Goal: Task Accomplishment & Management: Use online tool/utility

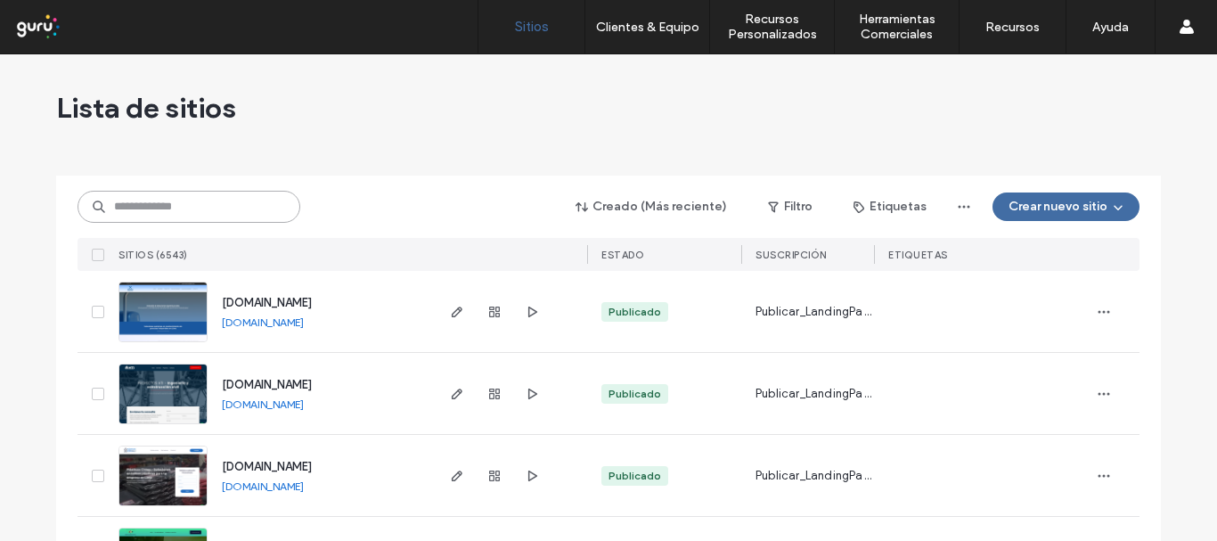
click at [210, 206] on input at bounding box center [189, 207] width 223 height 32
paste input "**********"
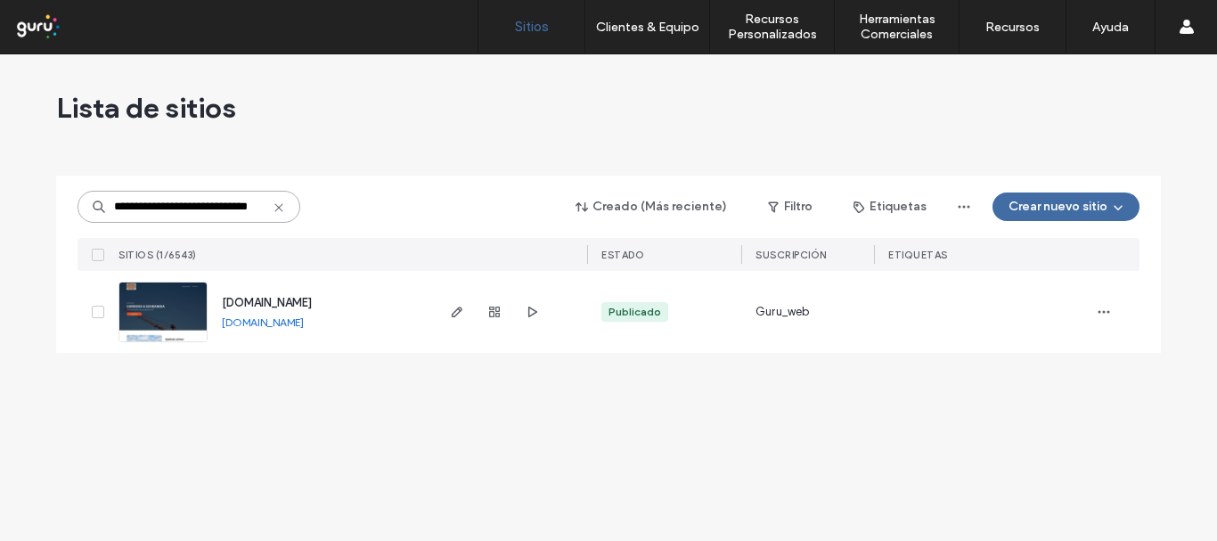
type input "**********"
click at [312, 311] on div "[DOMAIN_NAME]" at bounding box center [267, 303] width 90 height 18
click at [312, 303] on span "[DOMAIN_NAME]" at bounding box center [267, 302] width 90 height 13
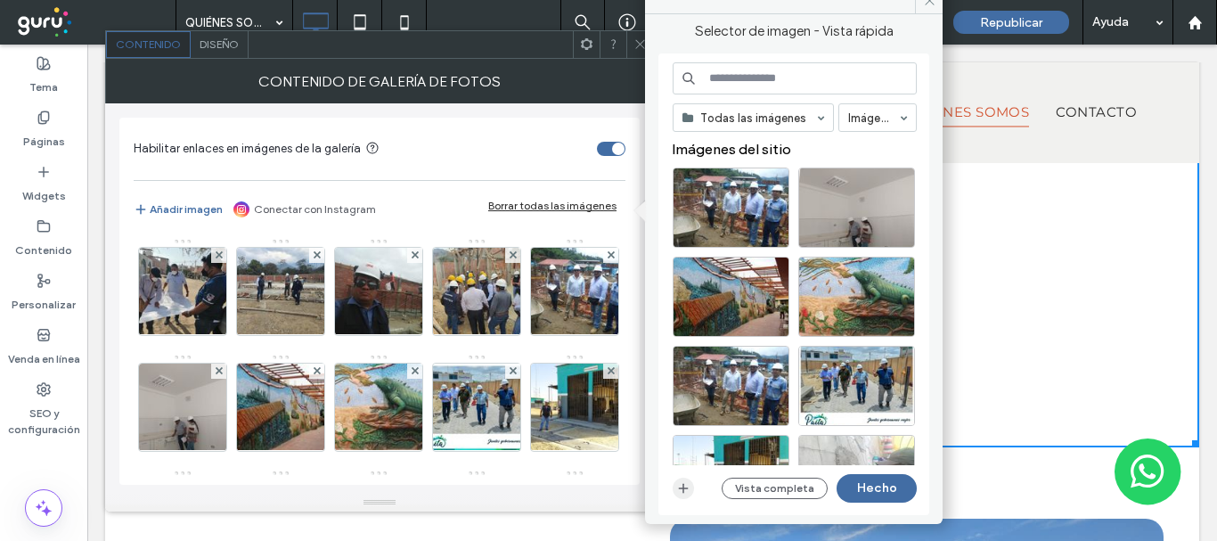
click at [684, 484] on icon "button" at bounding box center [683, 488] width 14 height 14
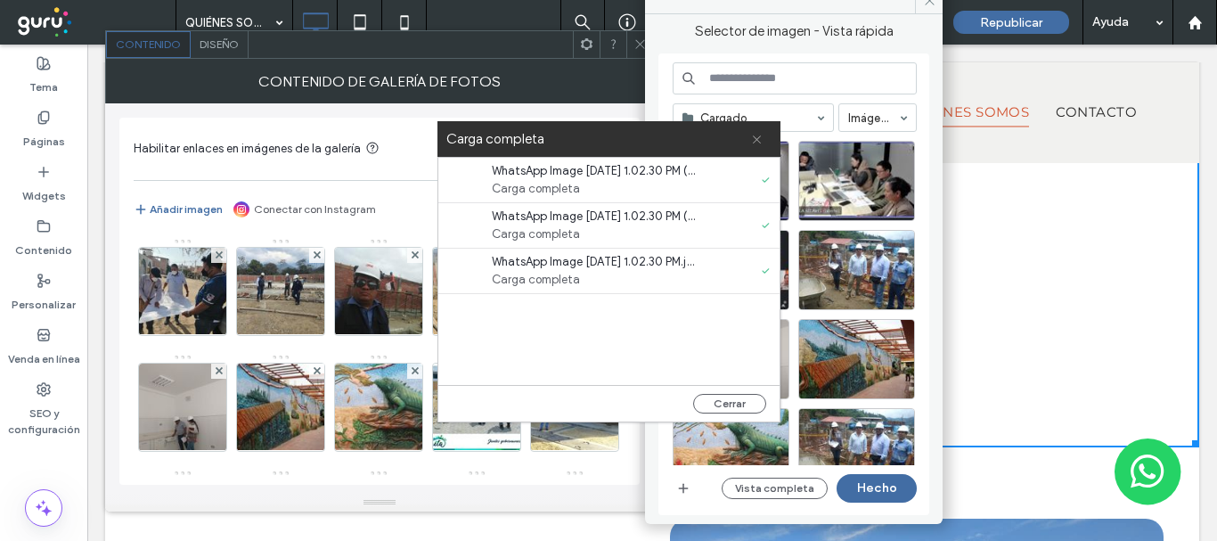
click at [751, 143] on icon at bounding box center [757, 140] width 12 height 12
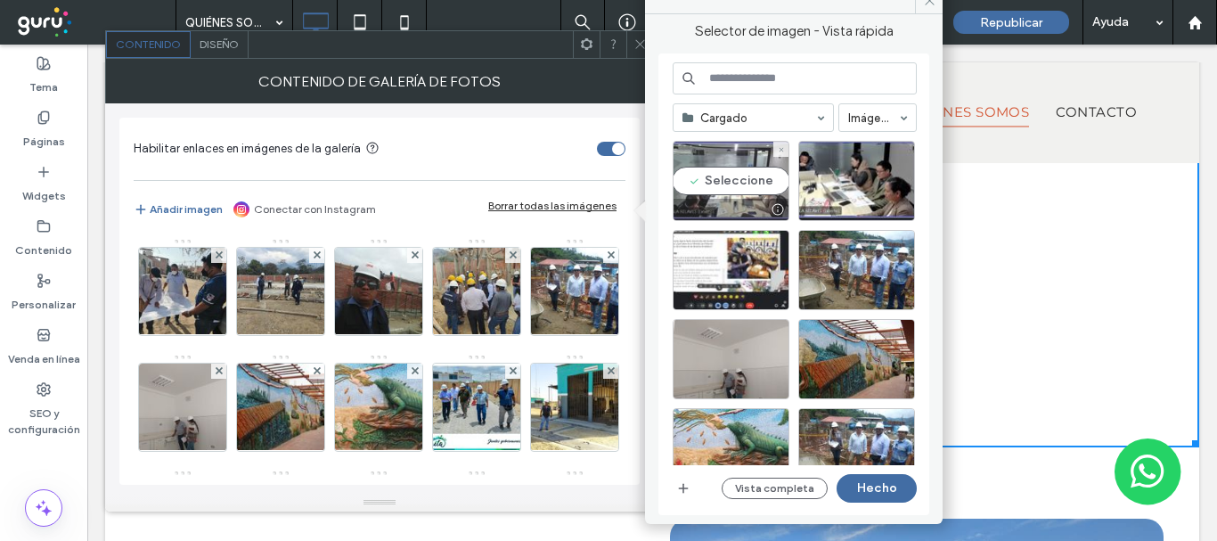
click at [734, 181] on div "Seleccione" at bounding box center [731, 181] width 117 height 80
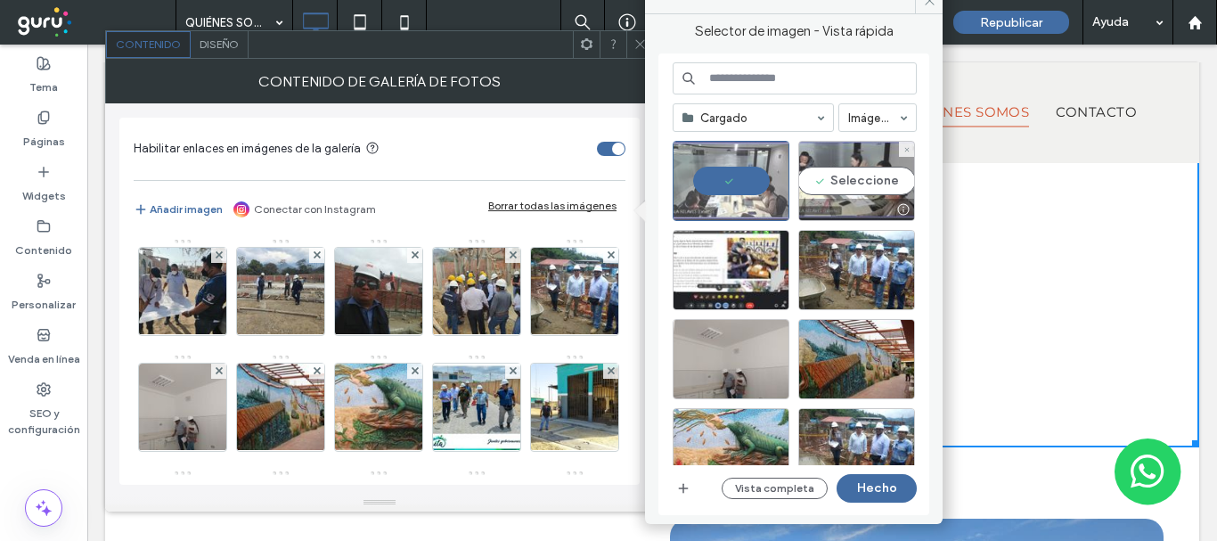
click at [830, 182] on div "Seleccione" at bounding box center [856, 181] width 117 height 80
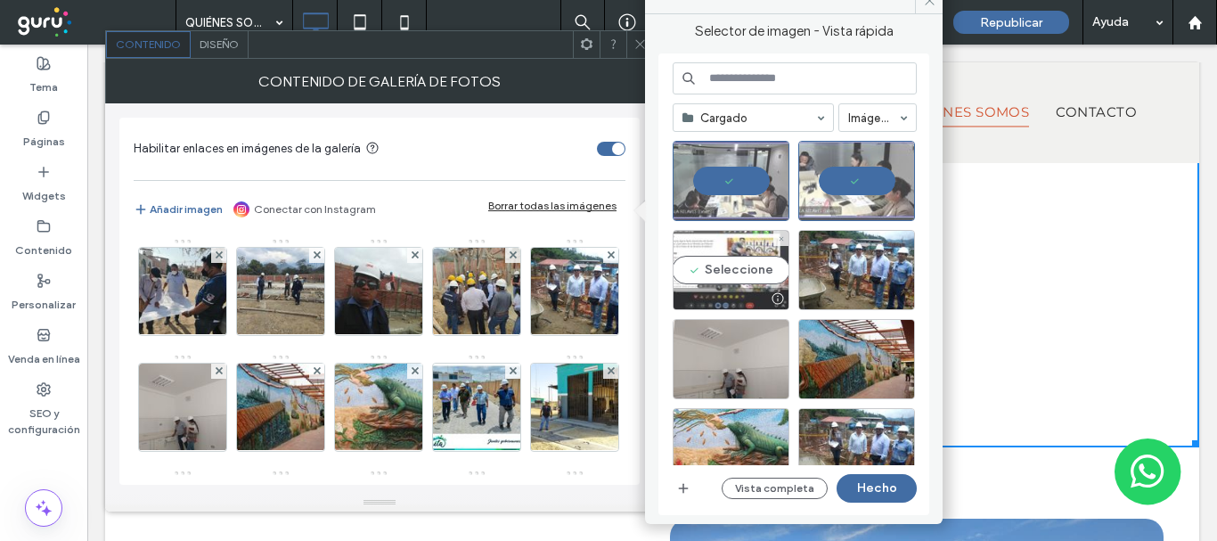
click at [716, 266] on div "Seleccione" at bounding box center [731, 270] width 117 height 80
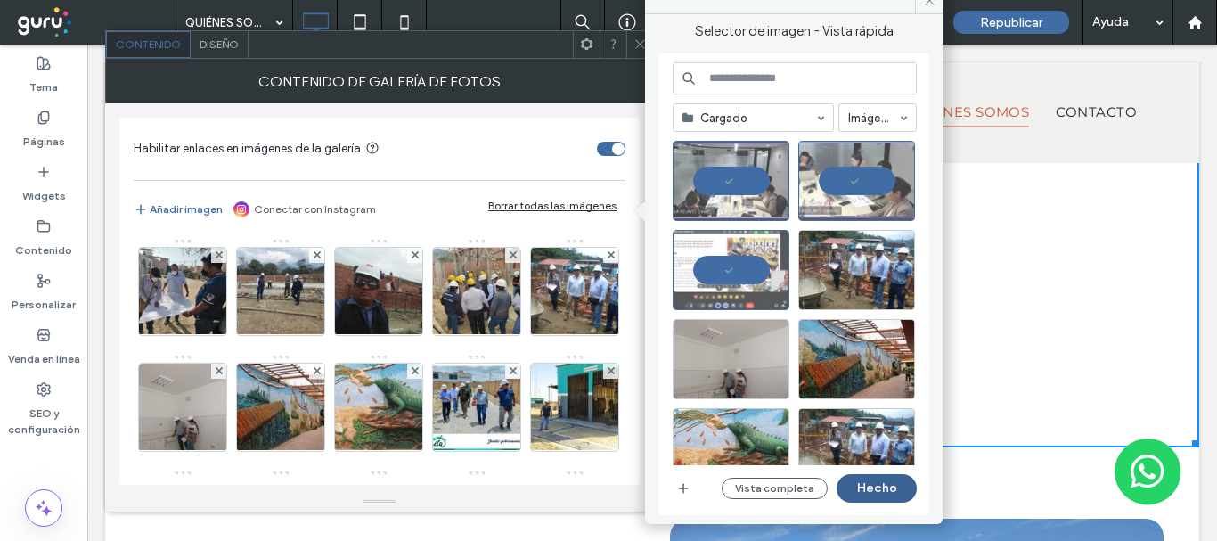
click at [876, 486] on button "Hecho" at bounding box center [877, 488] width 80 height 29
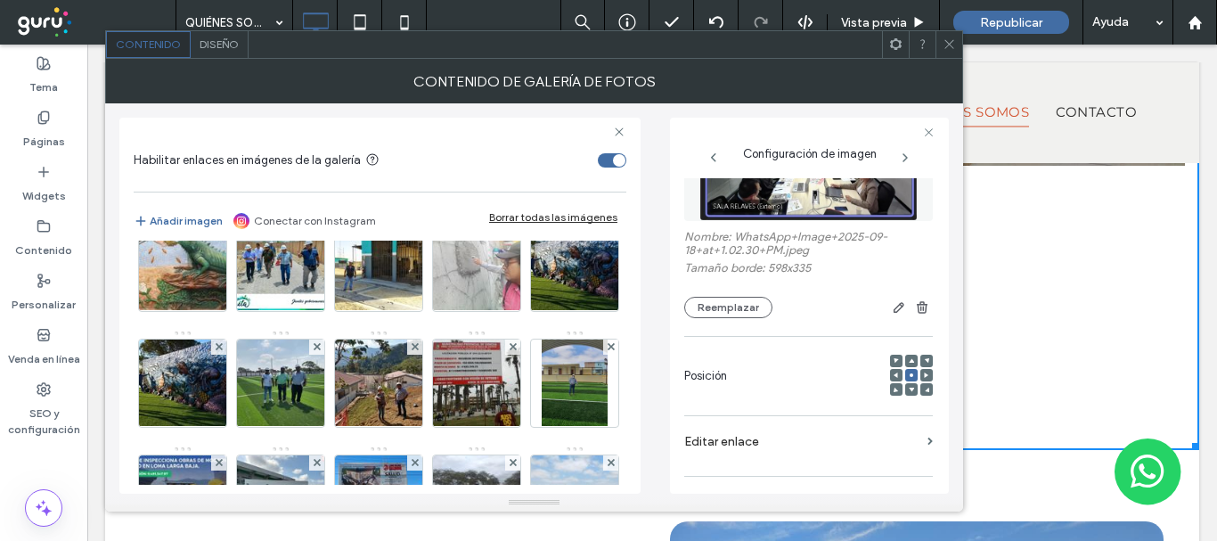
scroll to position [586, 0]
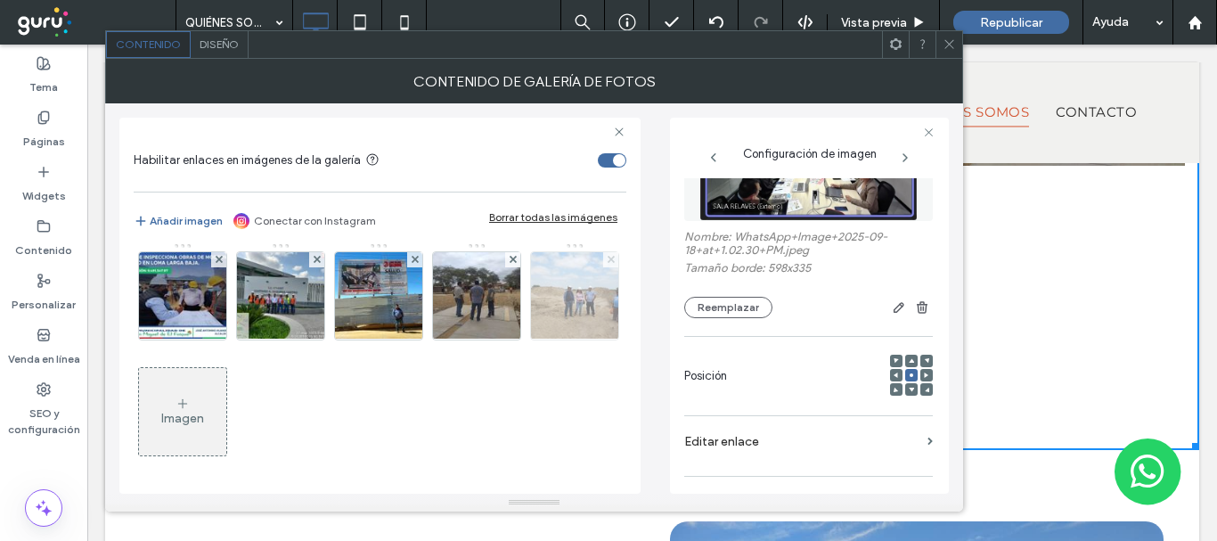
click at [608, 263] on icon at bounding box center [611, 259] width 7 height 7
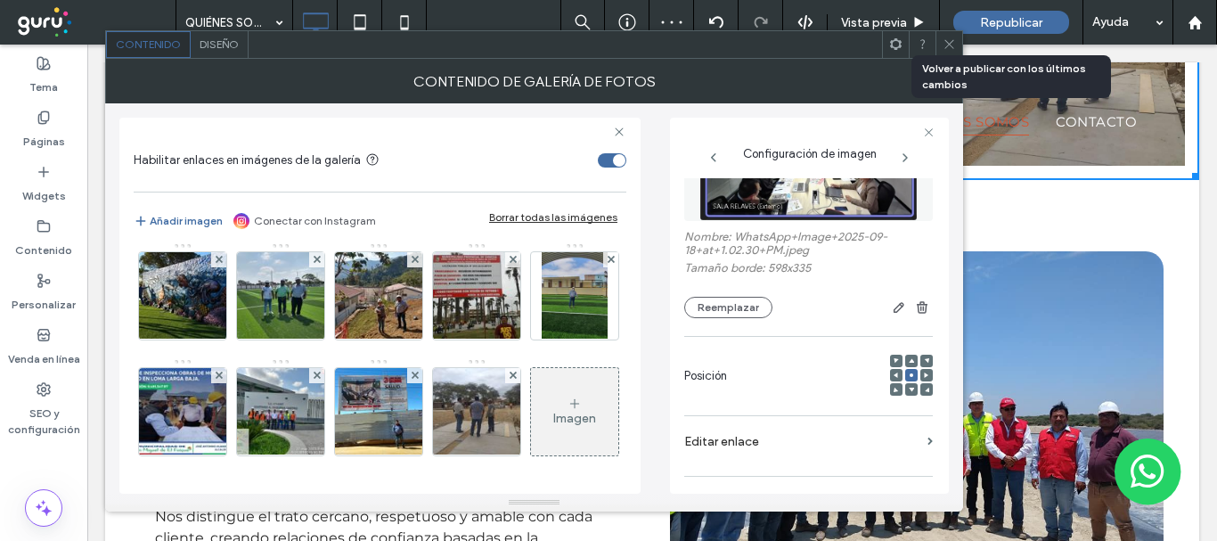
click at [1017, 12] on div "Republicar" at bounding box center [1011, 22] width 116 height 23
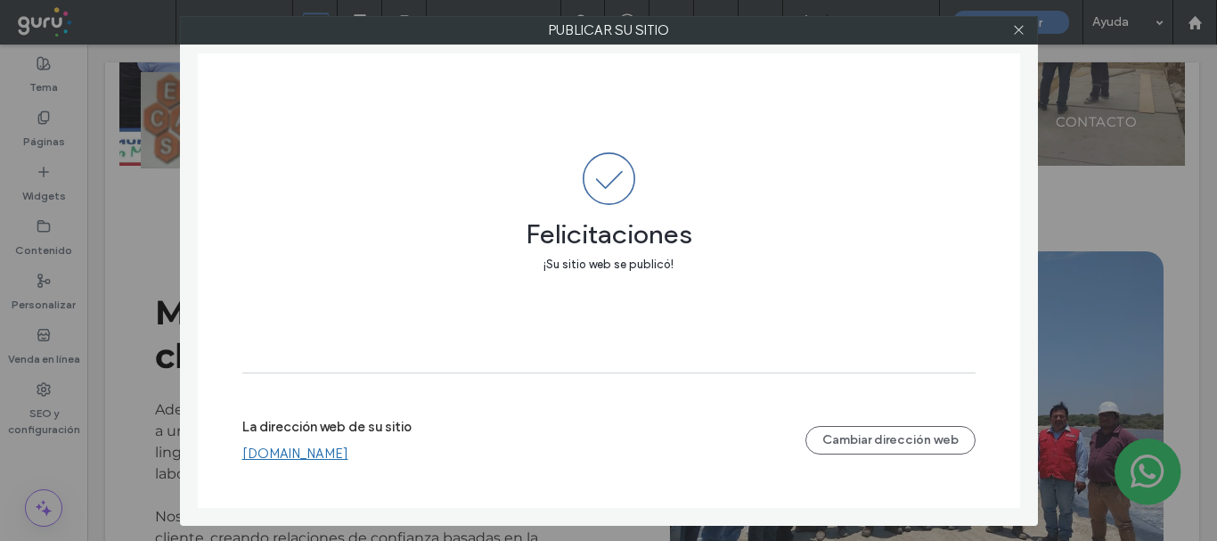
click at [348, 448] on link "[DOMAIN_NAME]" at bounding box center [295, 453] width 106 height 16
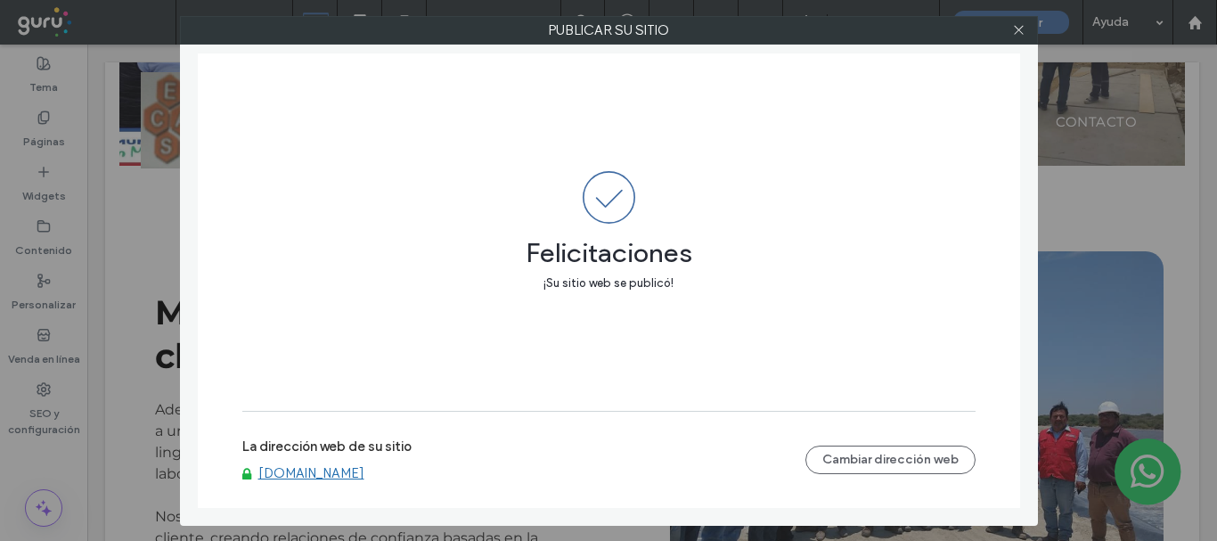
click at [1010, 35] on div at bounding box center [1019, 30] width 27 height 27
click at [1023, 29] on icon at bounding box center [1018, 29] width 13 height 13
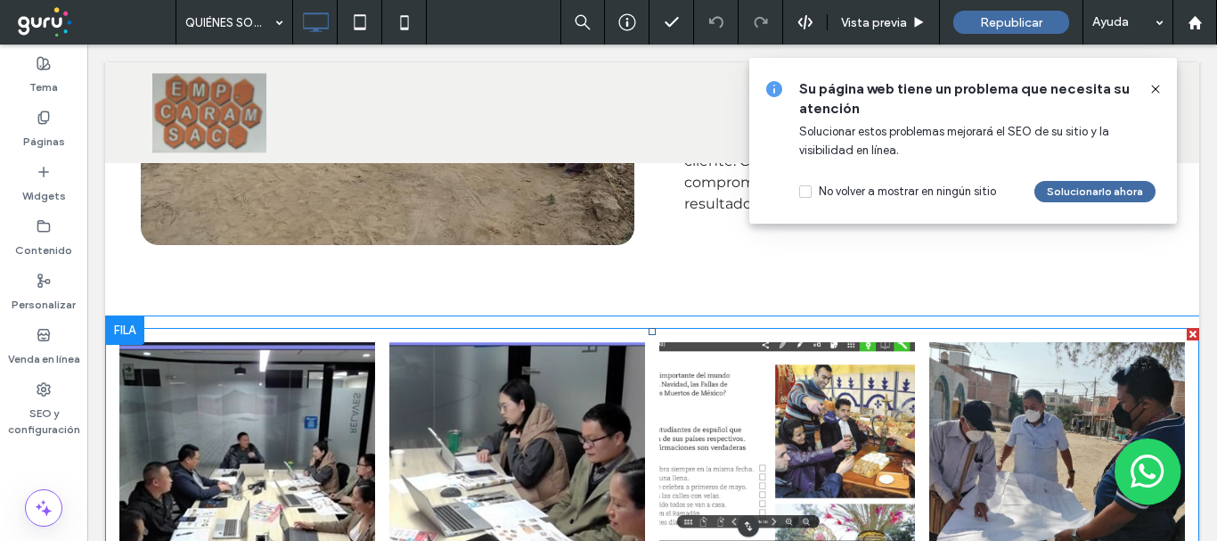
scroll to position [1189, 0]
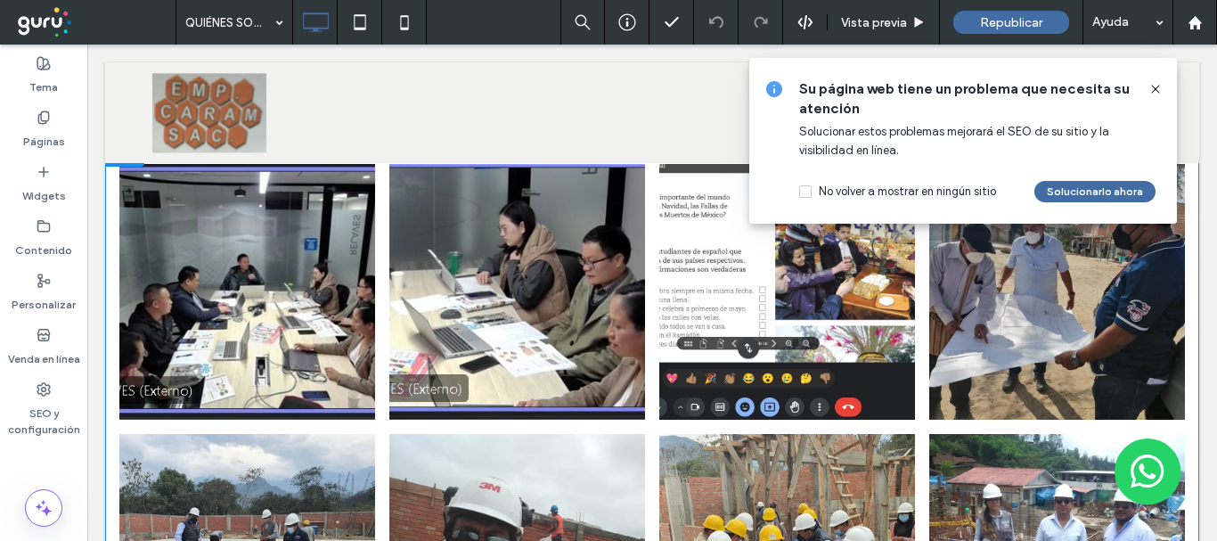
click at [292, 296] on link at bounding box center [247, 292] width 256 height 256
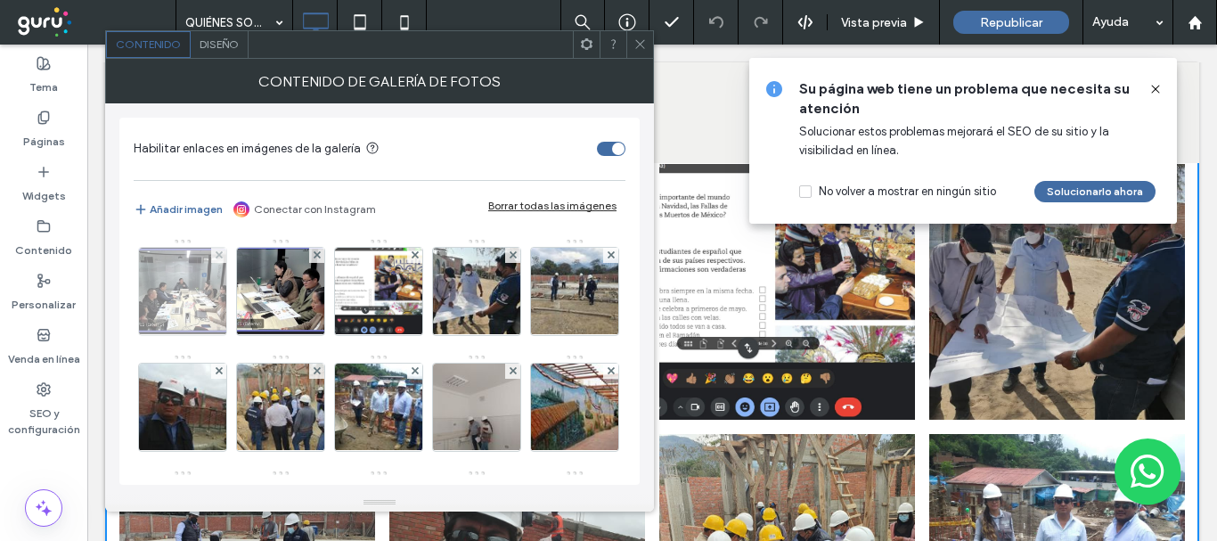
click at [163, 305] on img at bounding box center [183, 291] width 156 height 87
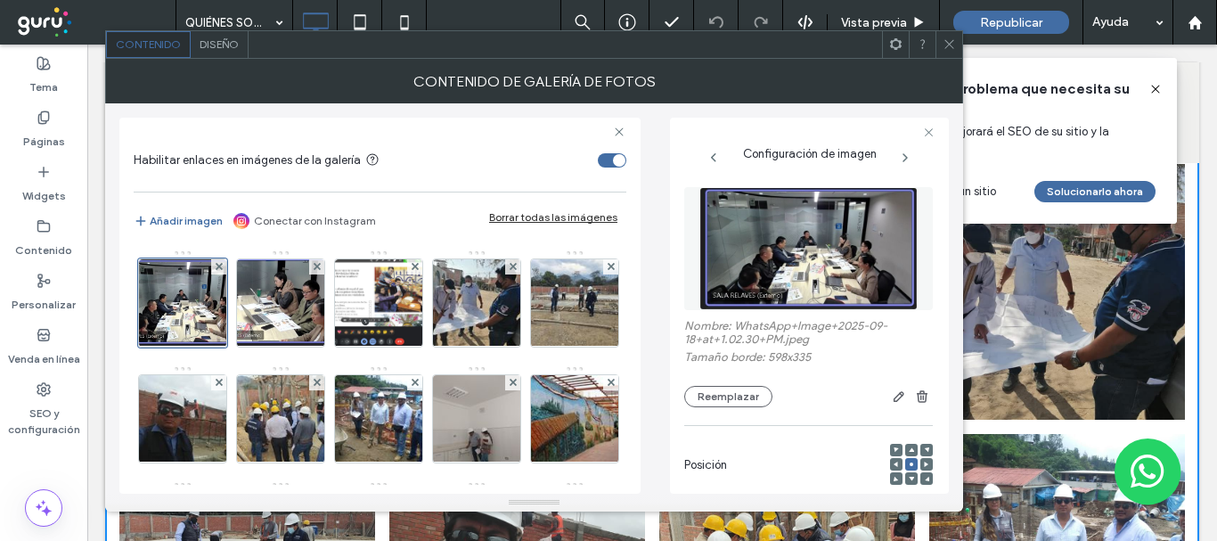
scroll to position [178, 0]
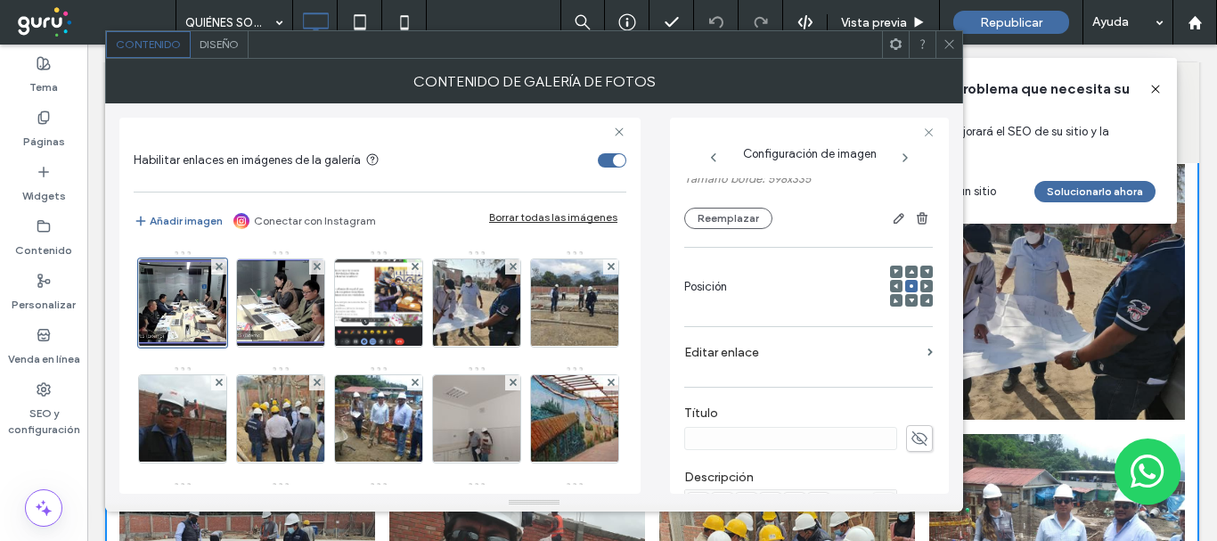
click at [949, 50] on icon at bounding box center [949, 43] width 13 height 13
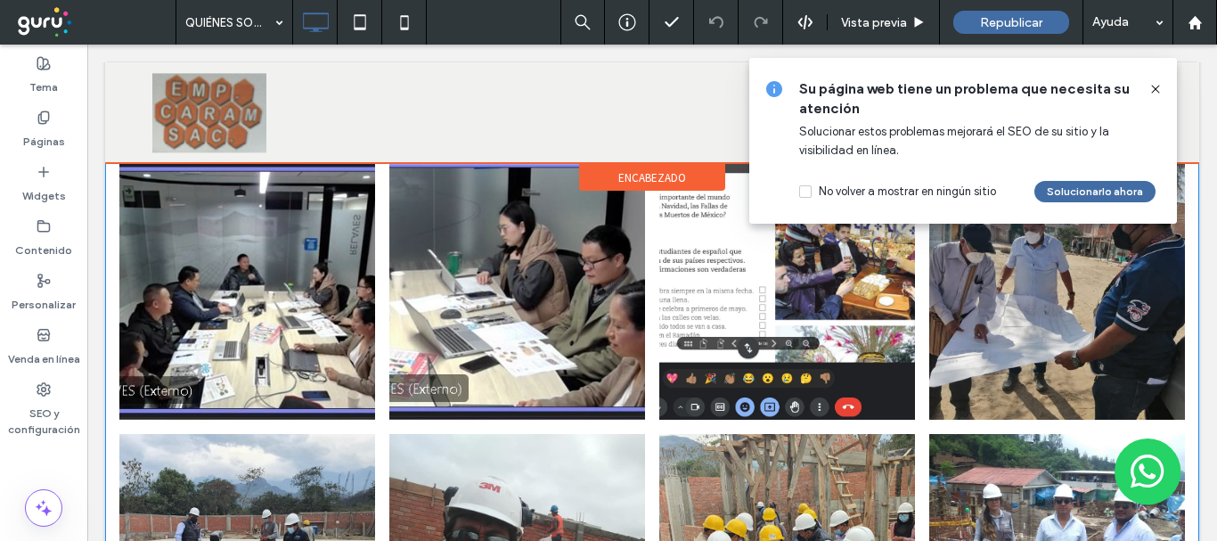
click at [641, 162] on div at bounding box center [652, 112] width 1094 height 101
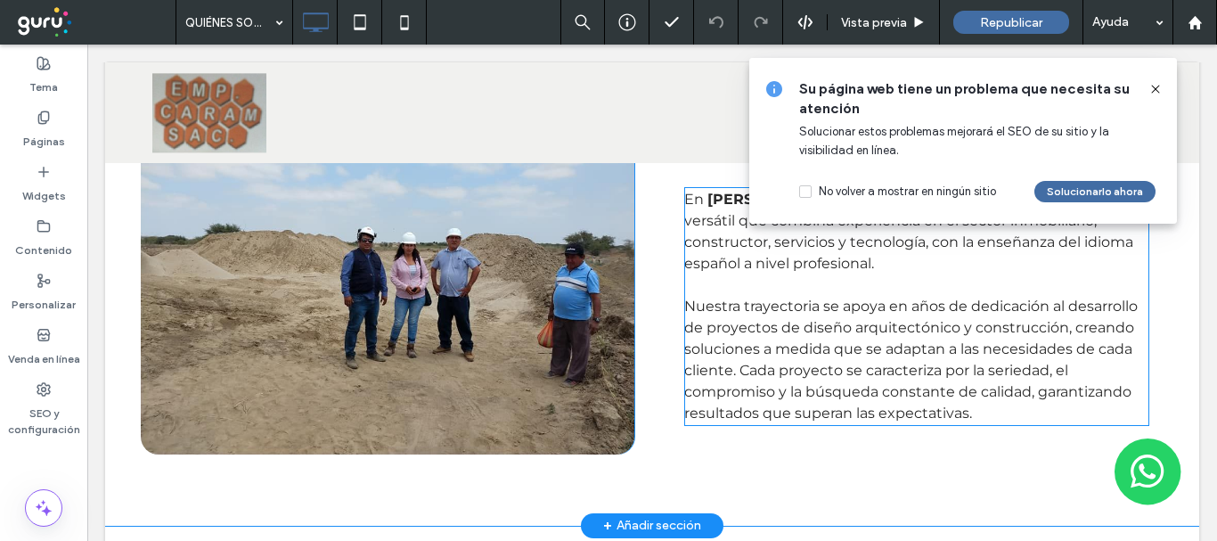
scroll to position [1069, 0]
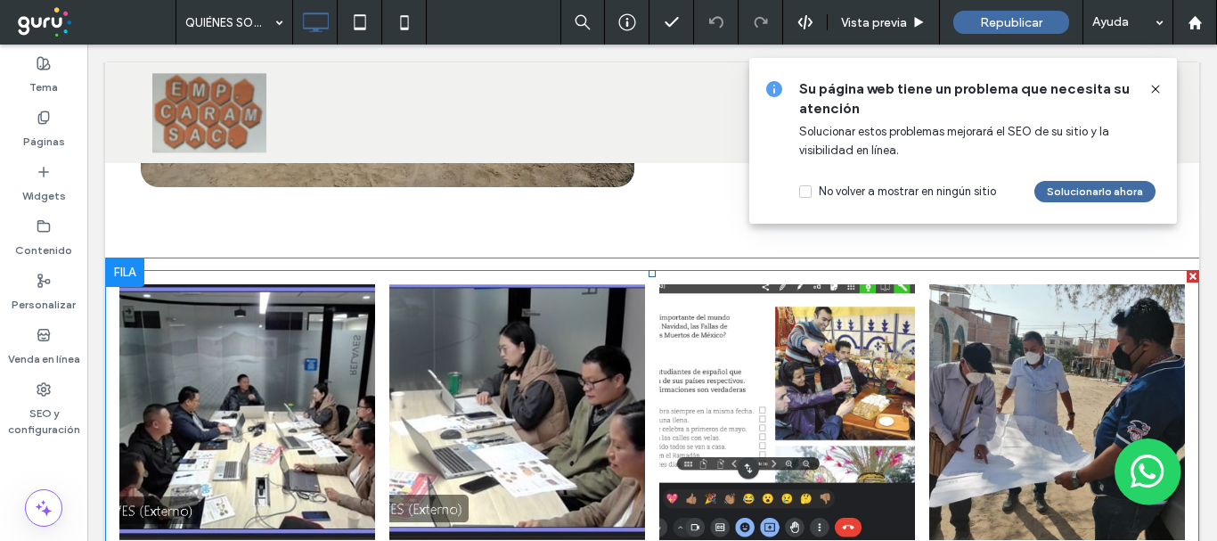
click at [620, 314] on link at bounding box center [517, 412] width 256 height 256
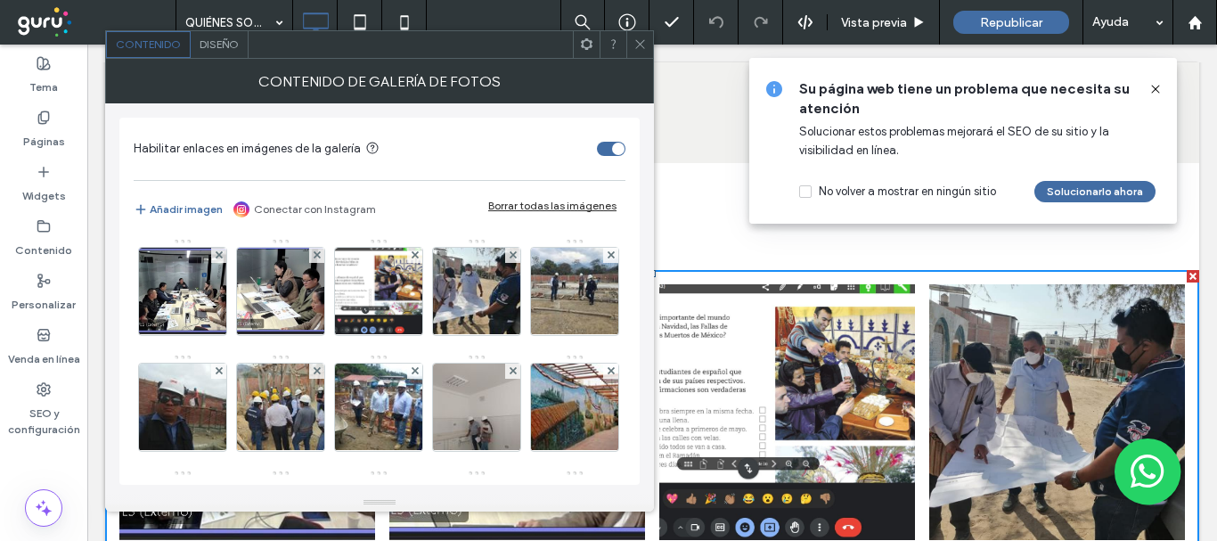
click at [232, 57] on div "Diseño" at bounding box center [220, 44] width 58 height 27
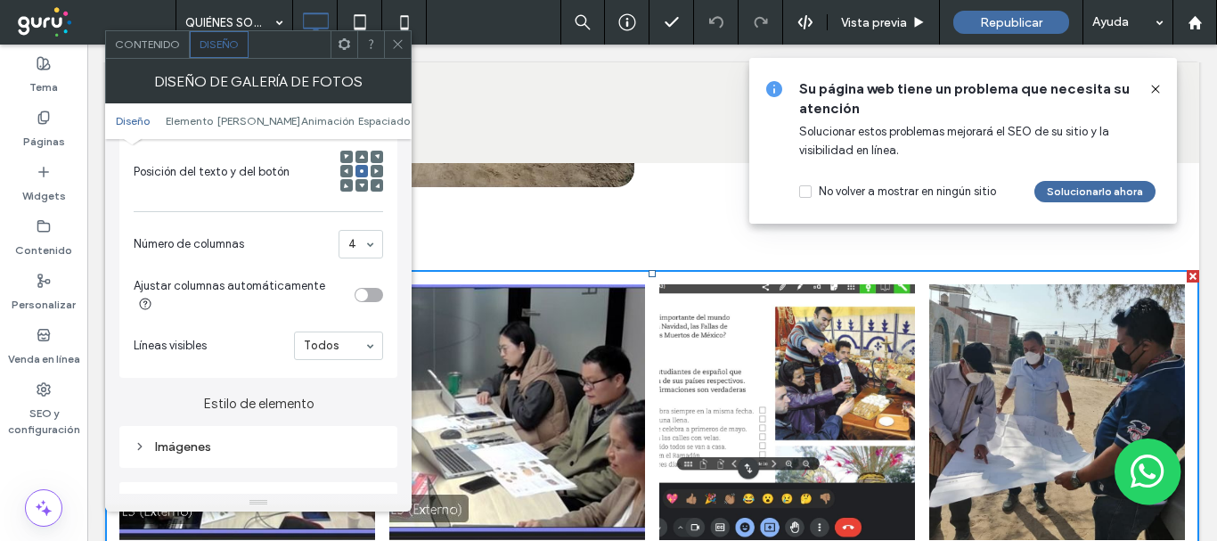
scroll to position [624, 0]
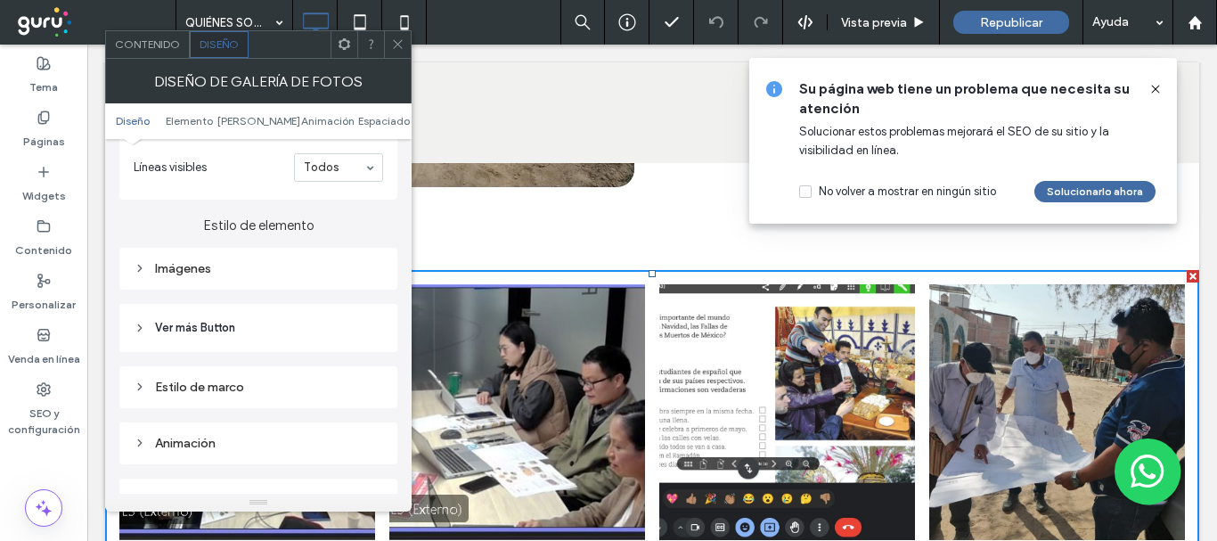
click at [224, 272] on div "Imágenes" at bounding box center [258, 269] width 278 height 42
click at [220, 261] on div "Imágenes" at bounding box center [258, 268] width 249 height 15
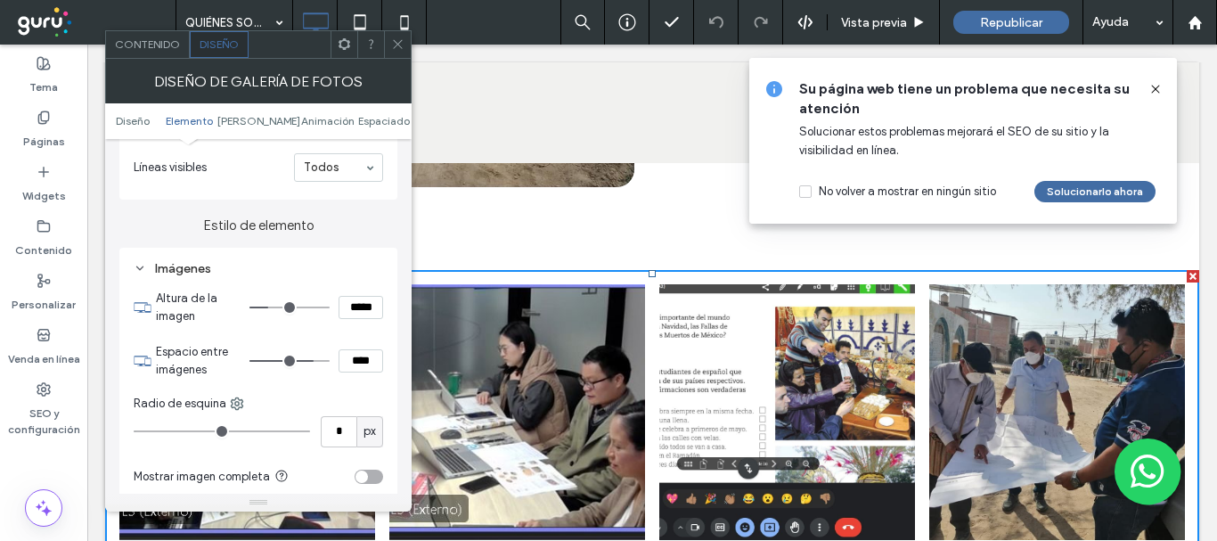
scroll to position [802, 0]
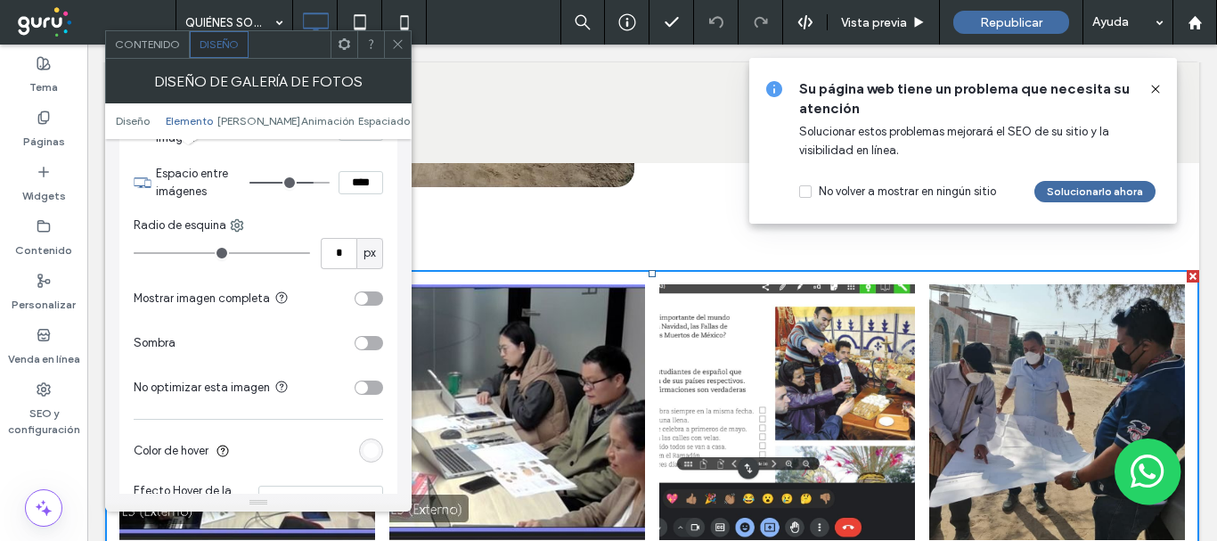
click at [374, 291] on div "toggle" at bounding box center [369, 298] width 29 height 14
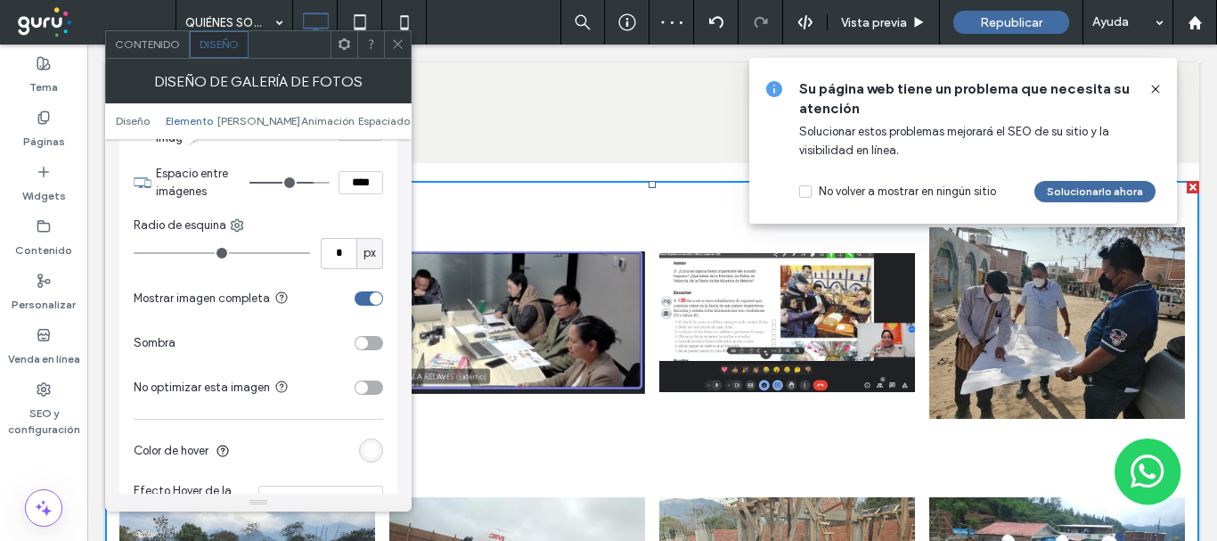
scroll to position [1336, 0]
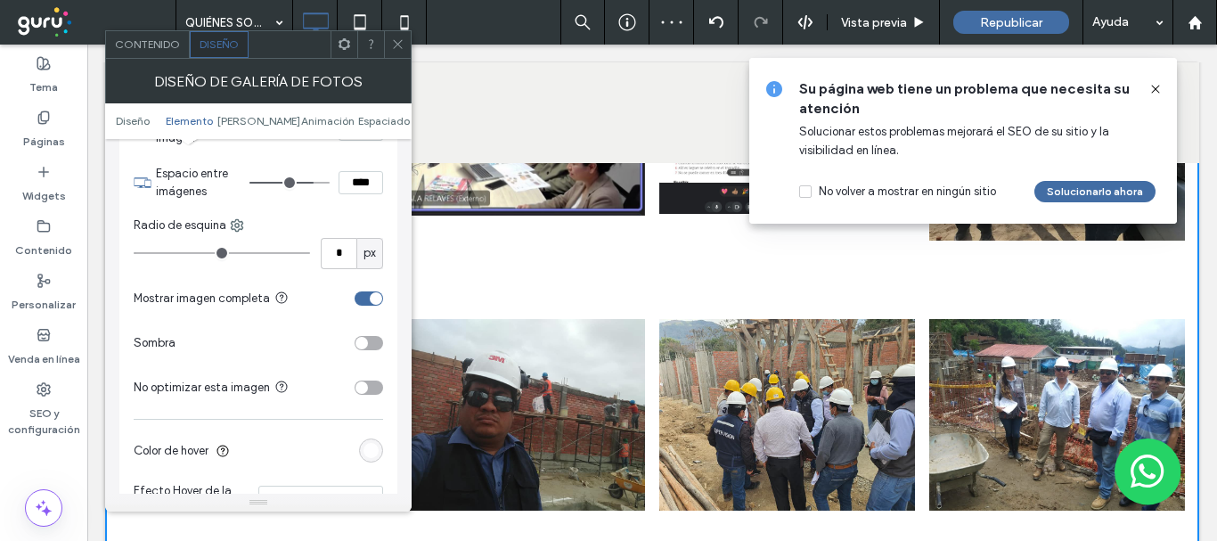
click at [393, 41] on icon at bounding box center [397, 43] width 13 height 13
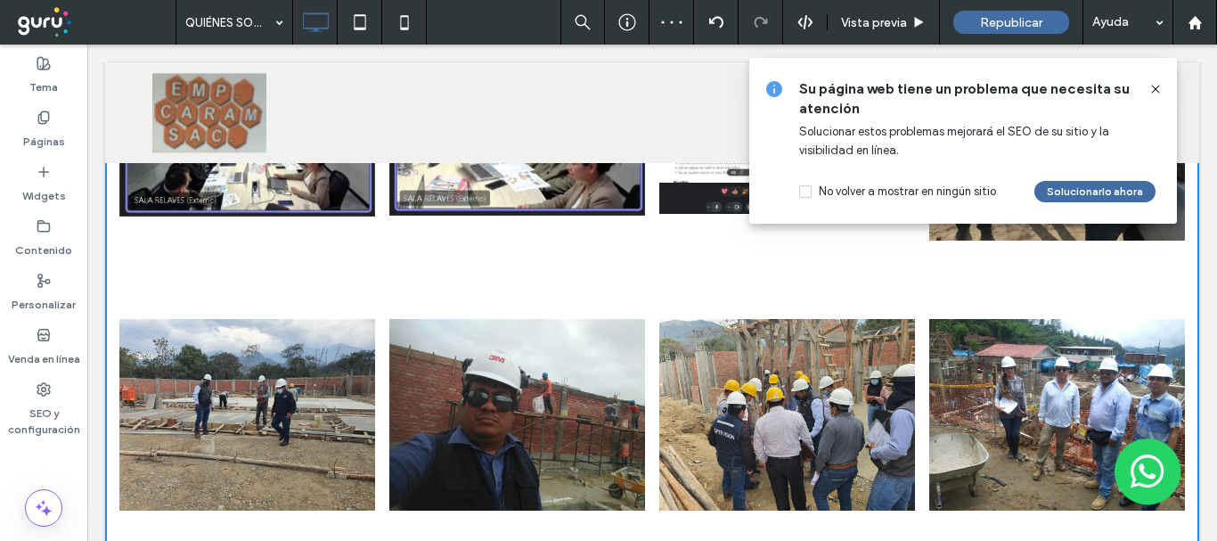
scroll to position [1247, 0]
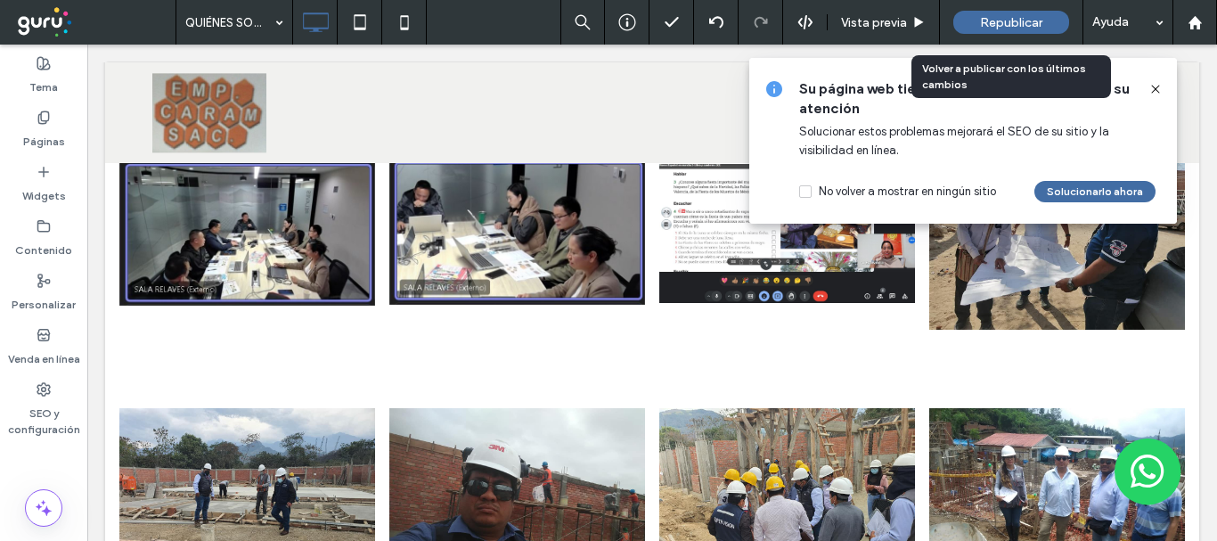
click at [981, 23] on span "Republicar" at bounding box center [1011, 22] width 62 height 15
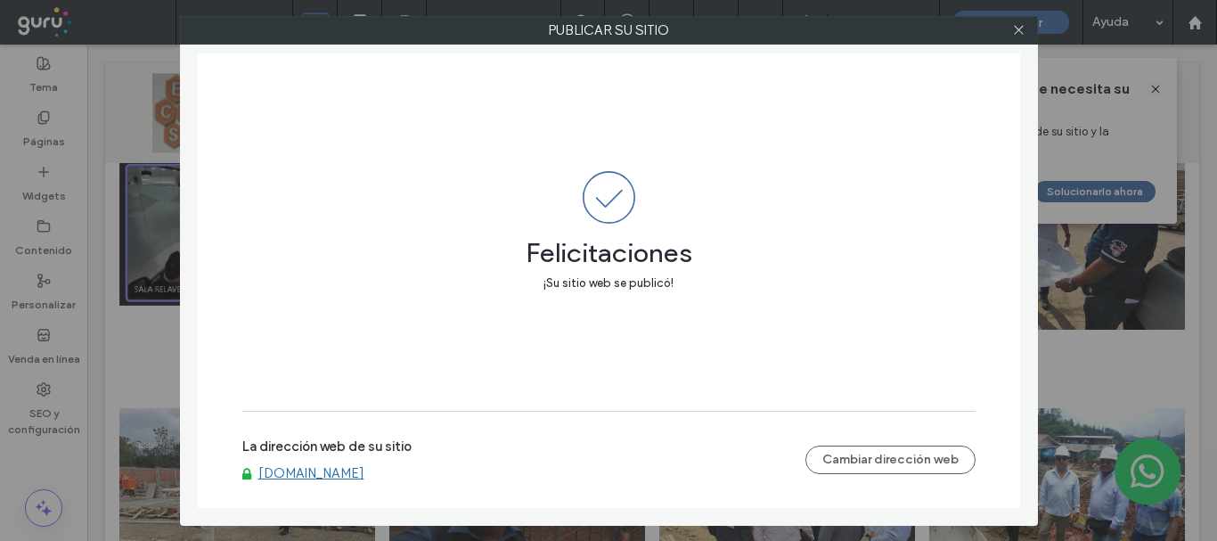
click at [1009, 38] on div at bounding box center [1019, 30] width 27 height 27
click at [1019, 23] on icon at bounding box center [1018, 29] width 13 height 13
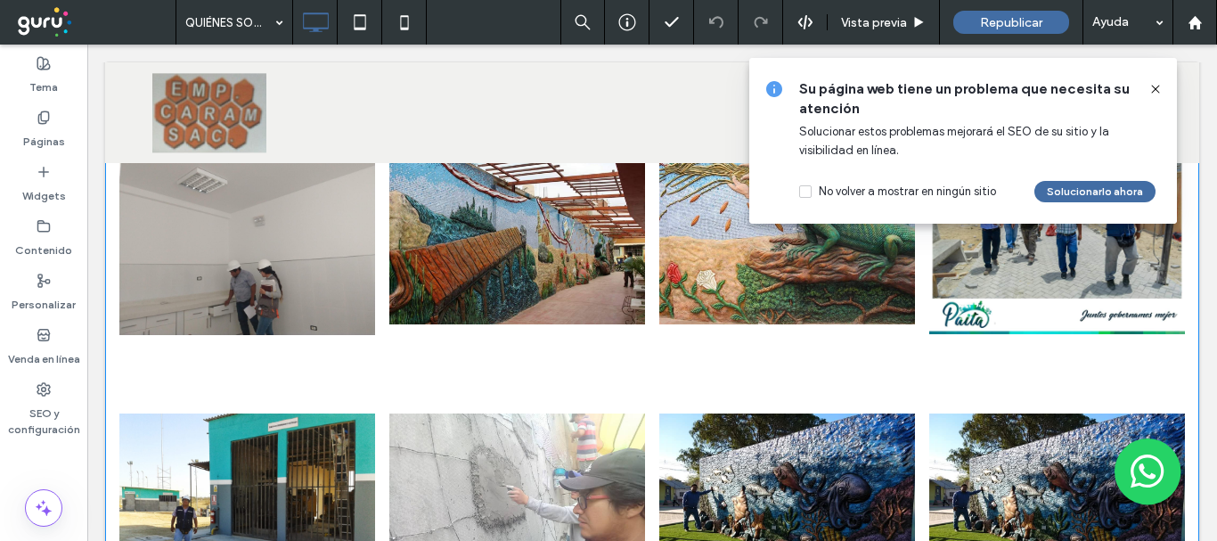
scroll to position [2049, 0]
